Goal: Information Seeking & Learning: Understand process/instructions

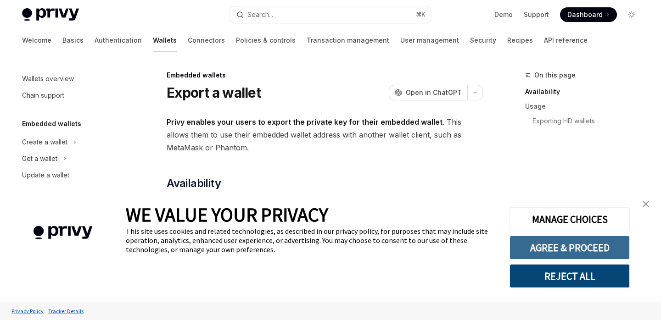
click at [573, 252] on button "AGREE & PROCEED" at bounding box center [569, 248] width 120 height 24
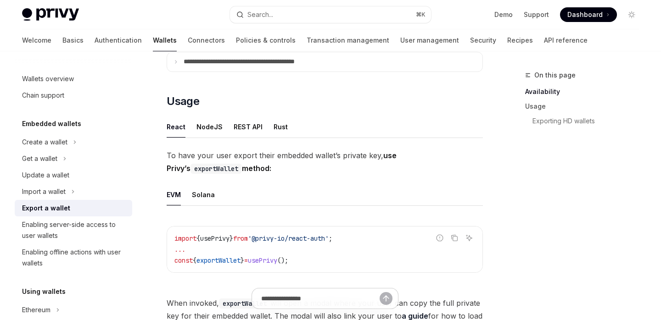
scroll to position [196, 0]
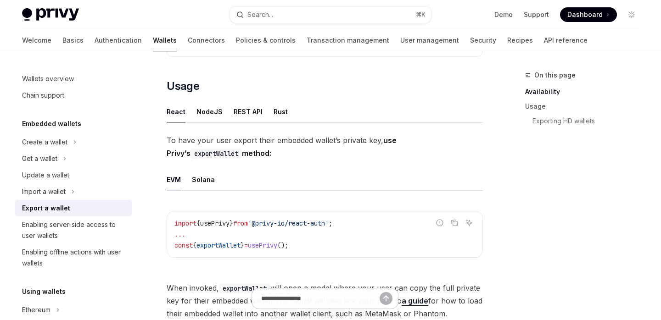
click at [250, 155] on span "To have your user export their embedded wallet’s private key, use Privy’s expor…" at bounding box center [325, 147] width 316 height 26
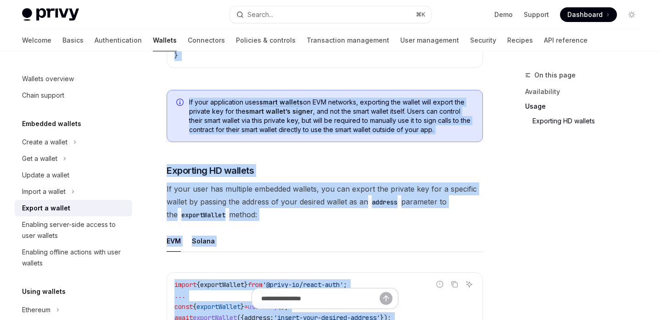
scroll to position [1025, 0]
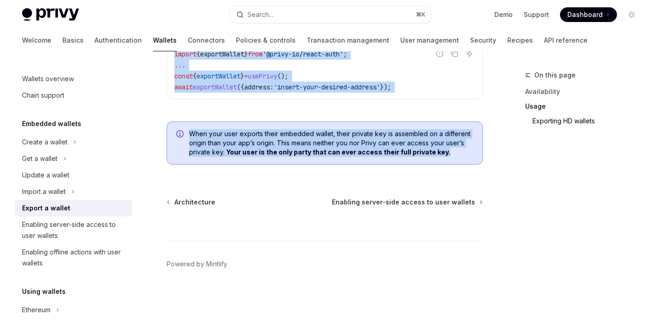
drag, startPoint x: 168, startPoint y: 93, endPoint x: 454, endPoint y: 155, distance: 292.7
copy div "**********"
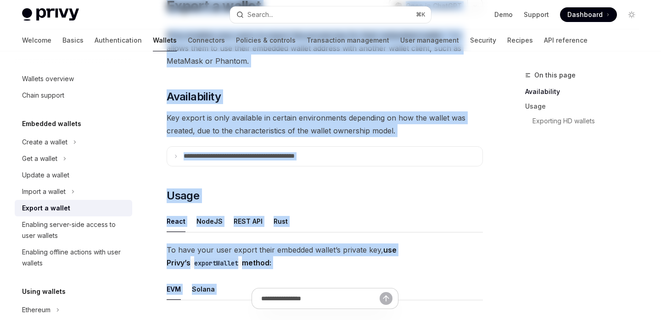
scroll to position [0, 0]
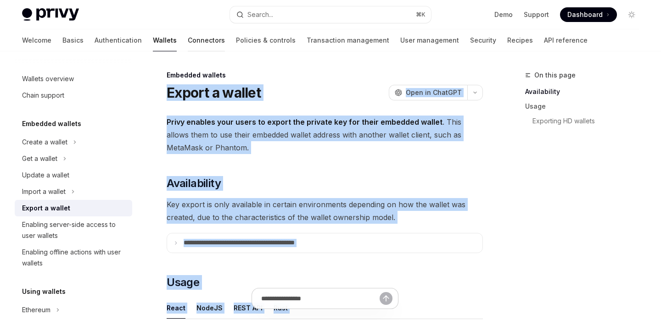
click at [188, 36] on link "Connectors" at bounding box center [206, 40] width 37 height 22
click at [188, 45] on link "Connectors" at bounding box center [206, 40] width 37 height 22
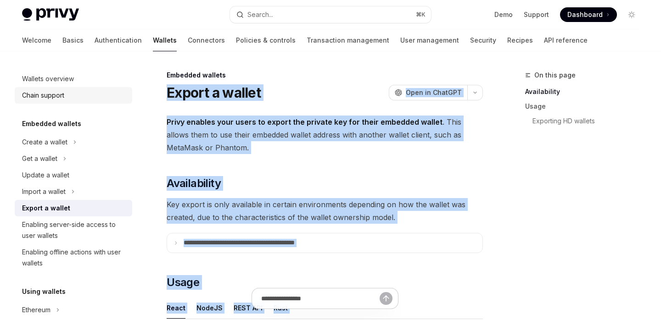
click at [47, 97] on div "Chain support" at bounding box center [43, 95] width 42 height 11
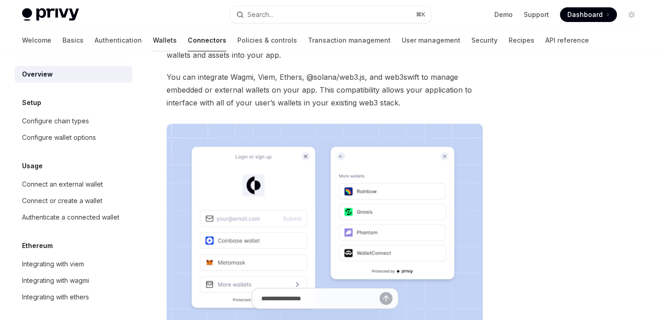
click at [153, 42] on link "Wallets" at bounding box center [165, 40] width 24 height 22
type textarea "*"
